Goal: Transaction & Acquisition: Purchase product/service

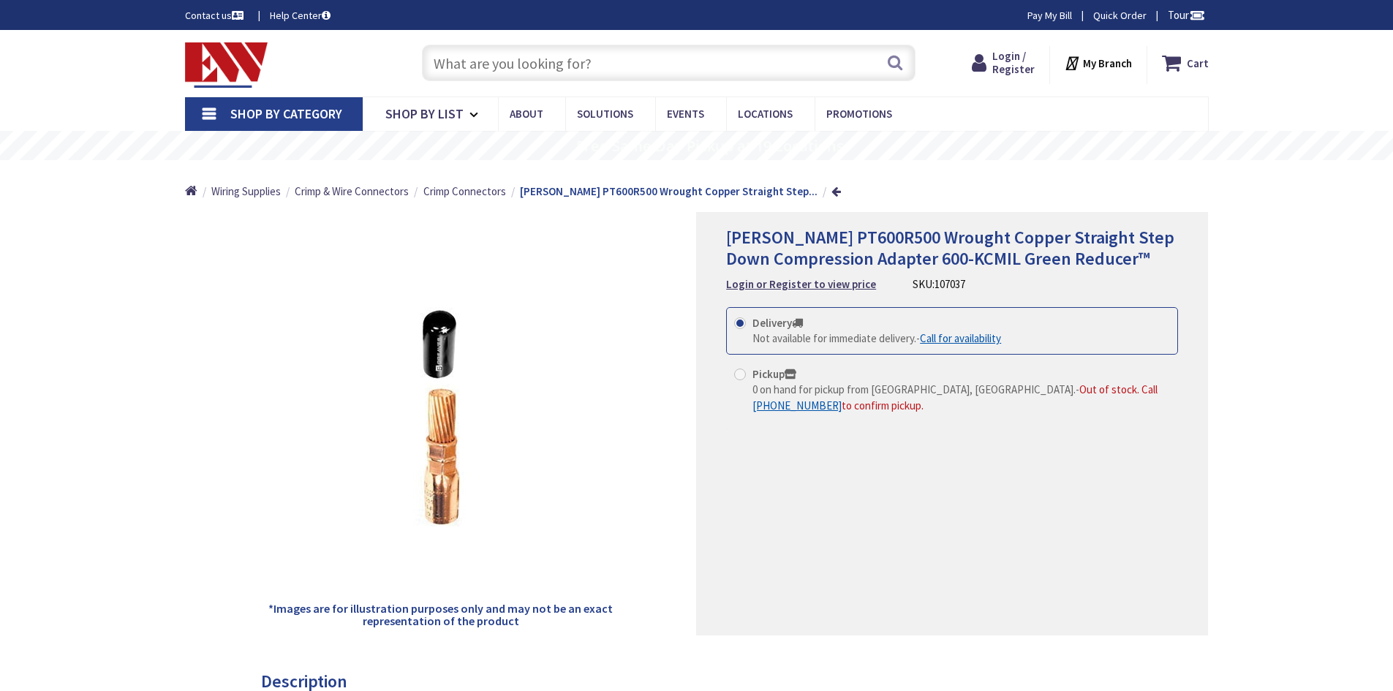
click at [549, 61] on input "text" at bounding box center [669, 63] width 494 height 37
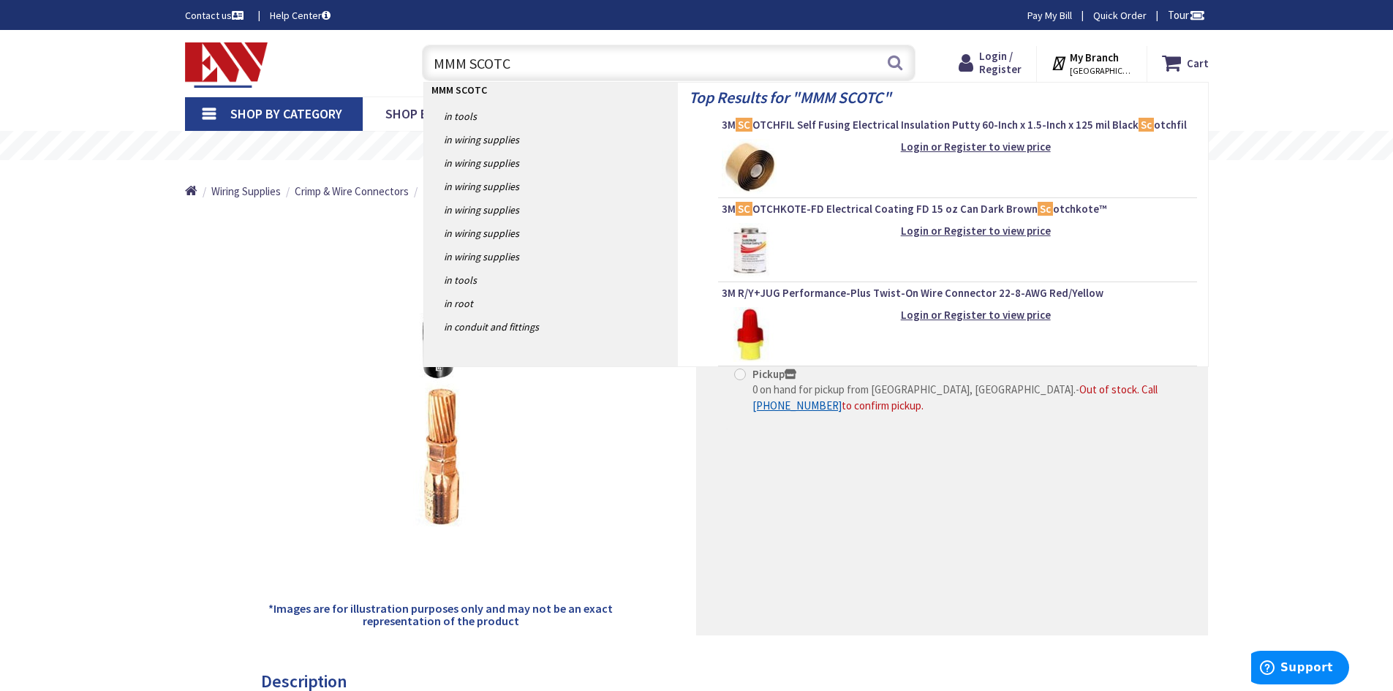
type input "MMM SCOTCH"
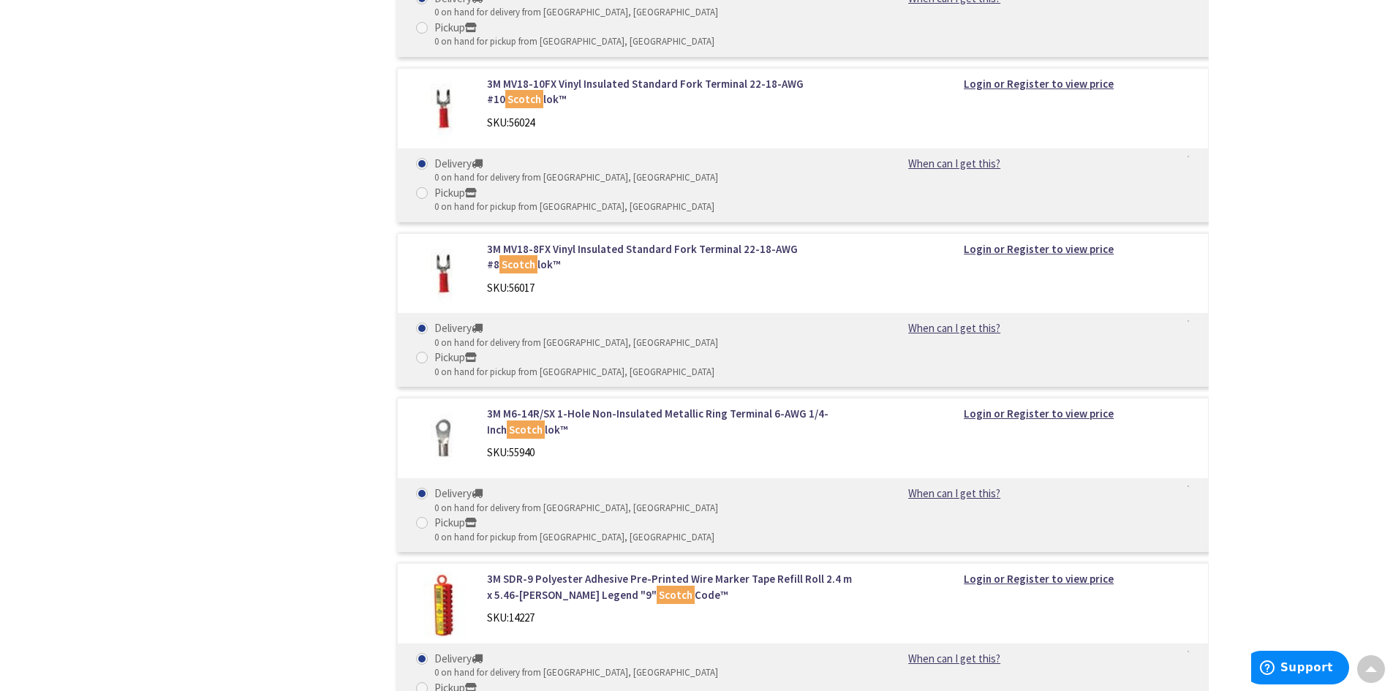
scroll to position [5139, 0]
